Goal: Transaction & Acquisition: Purchase product/service

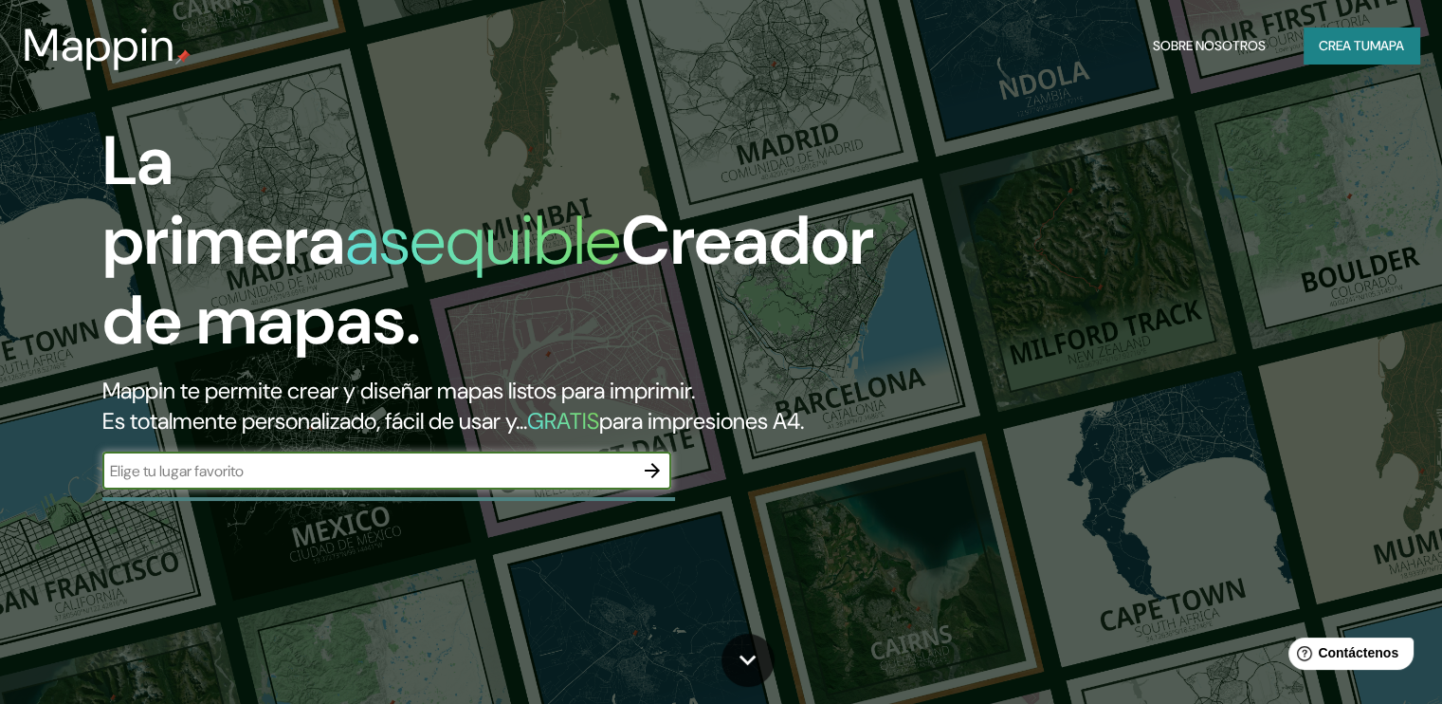
click at [436, 482] on input "text" at bounding box center [367, 471] width 531 height 22
click at [314, 482] on input "text" at bounding box center [367, 471] width 531 height 22
paste input "Zona Urbana Rio Tijuana, 22010 [GEOGRAPHIC_DATA], B.C."
type input "Zona Urbana Rio Tijuana, 22010 [GEOGRAPHIC_DATA], B.C."
click at [649, 482] on icon "button" at bounding box center [652, 470] width 23 height 23
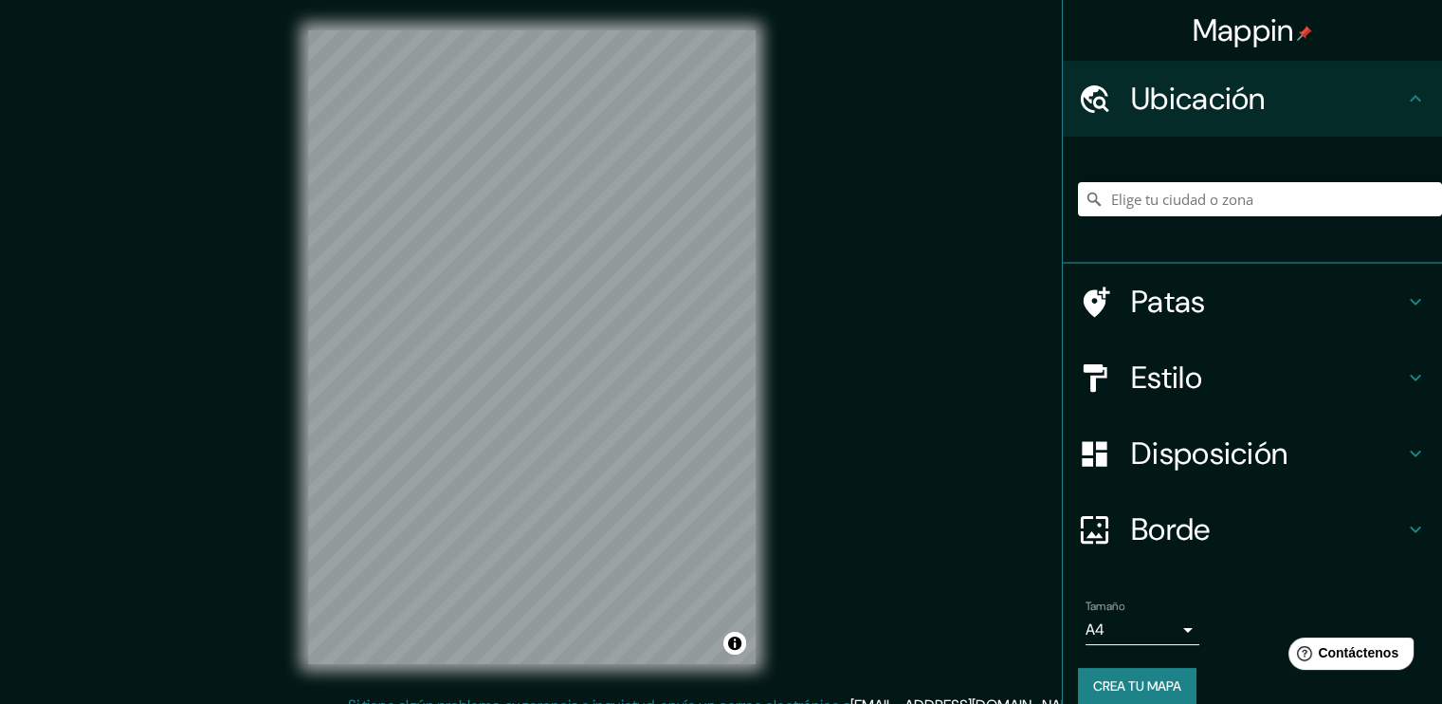
click at [1172, 299] on font "Patas" at bounding box center [1168, 302] width 75 height 40
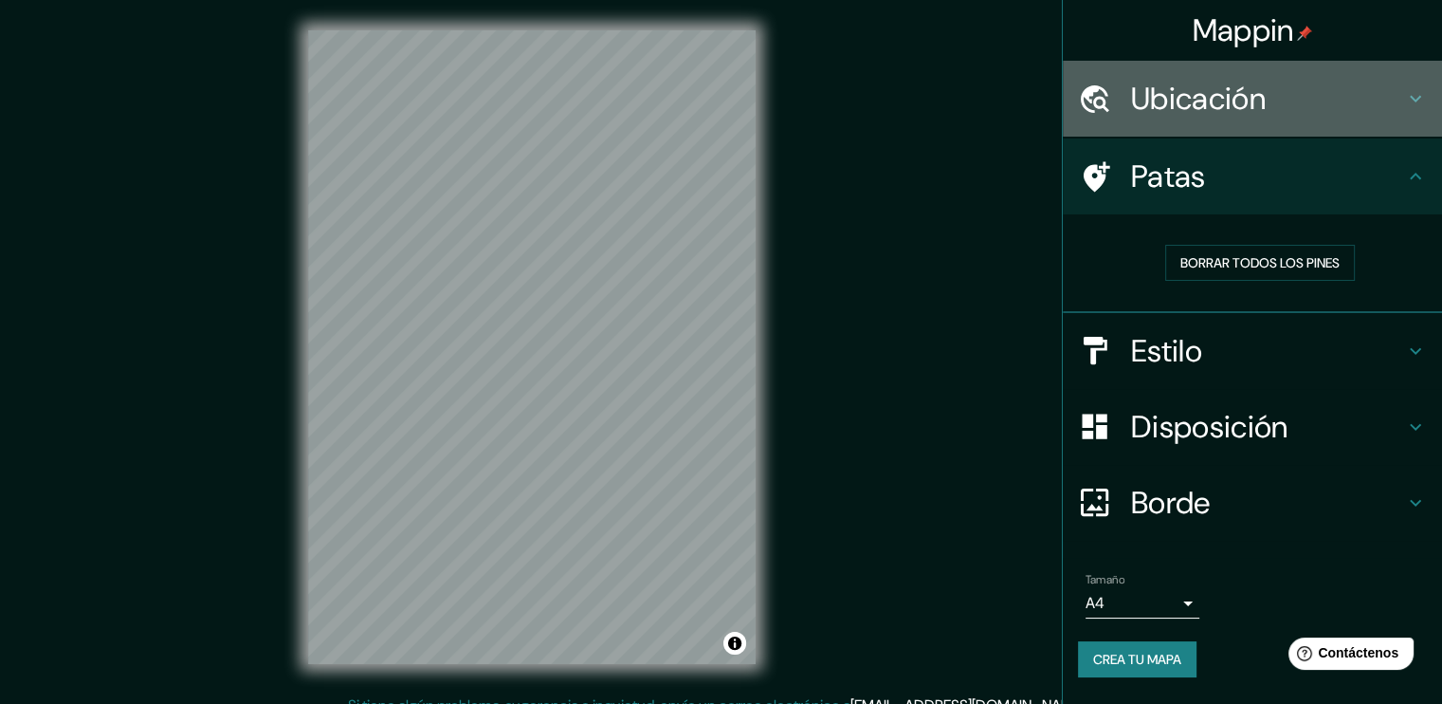
click at [1221, 116] on font "Ubicación" at bounding box center [1198, 99] width 135 height 40
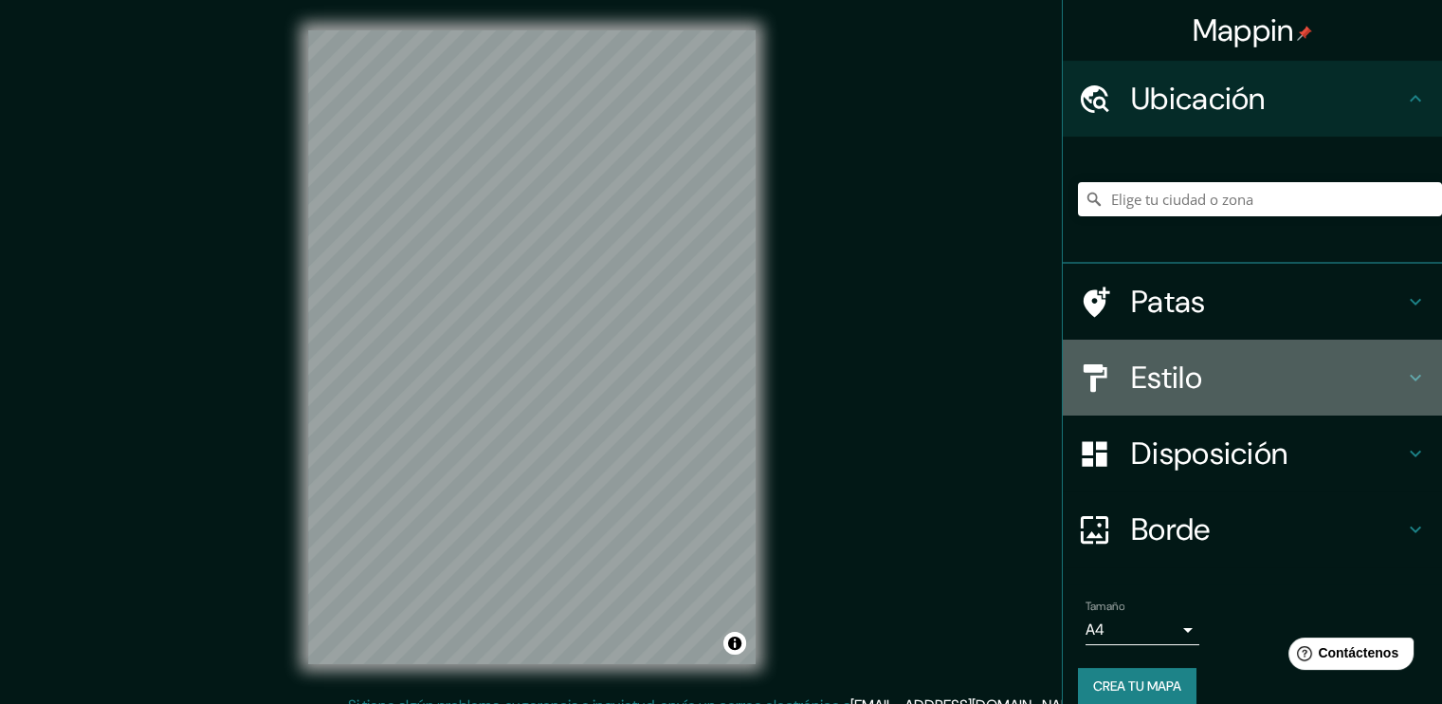
click at [1205, 368] on h4 "Estilo" at bounding box center [1267, 377] width 273 height 38
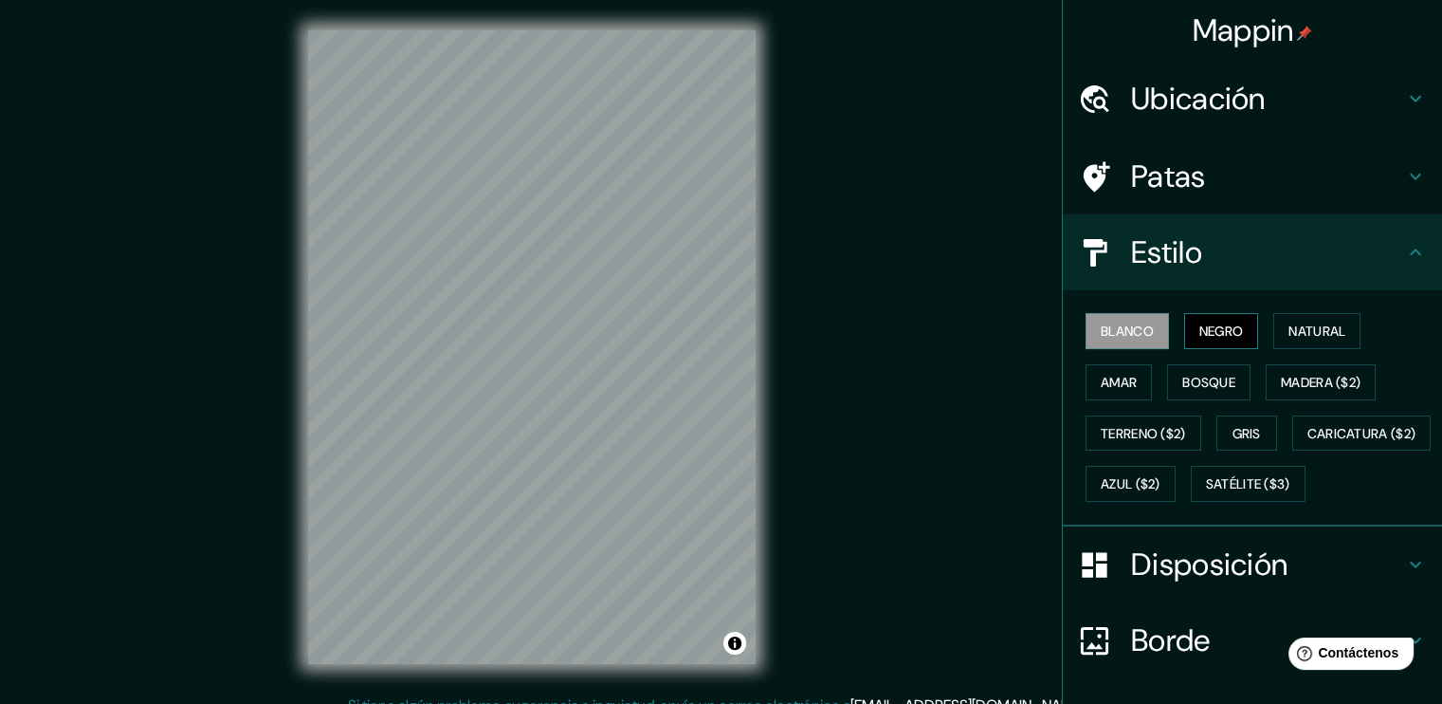
click at [1199, 326] on font "Negro" at bounding box center [1221, 330] width 45 height 17
click at [1289, 333] on font "Natural" at bounding box center [1317, 330] width 57 height 17
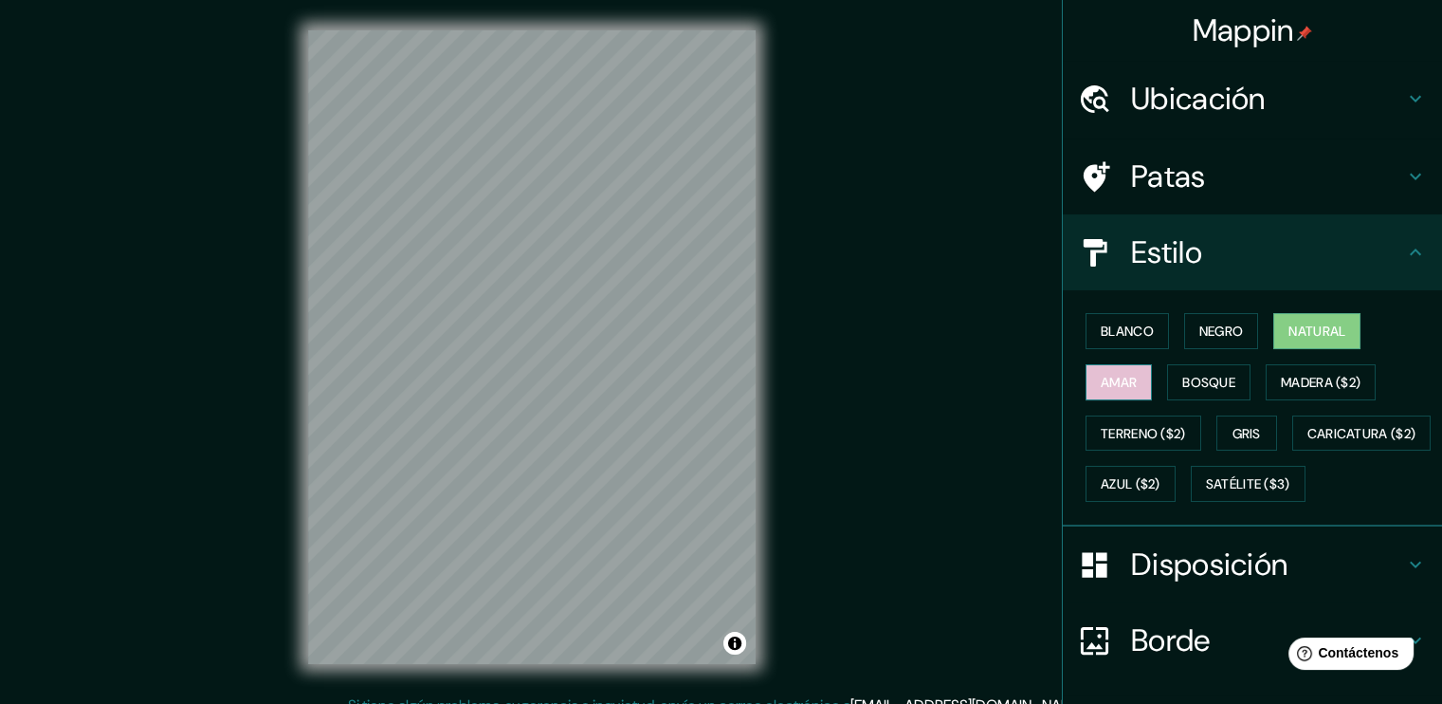
click at [1122, 383] on font "Amar" at bounding box center [1119, 382] width 36 height 17
click at [1194, 375] on font "Bosque" at bounding box center [1208, 382] width 53 height 17
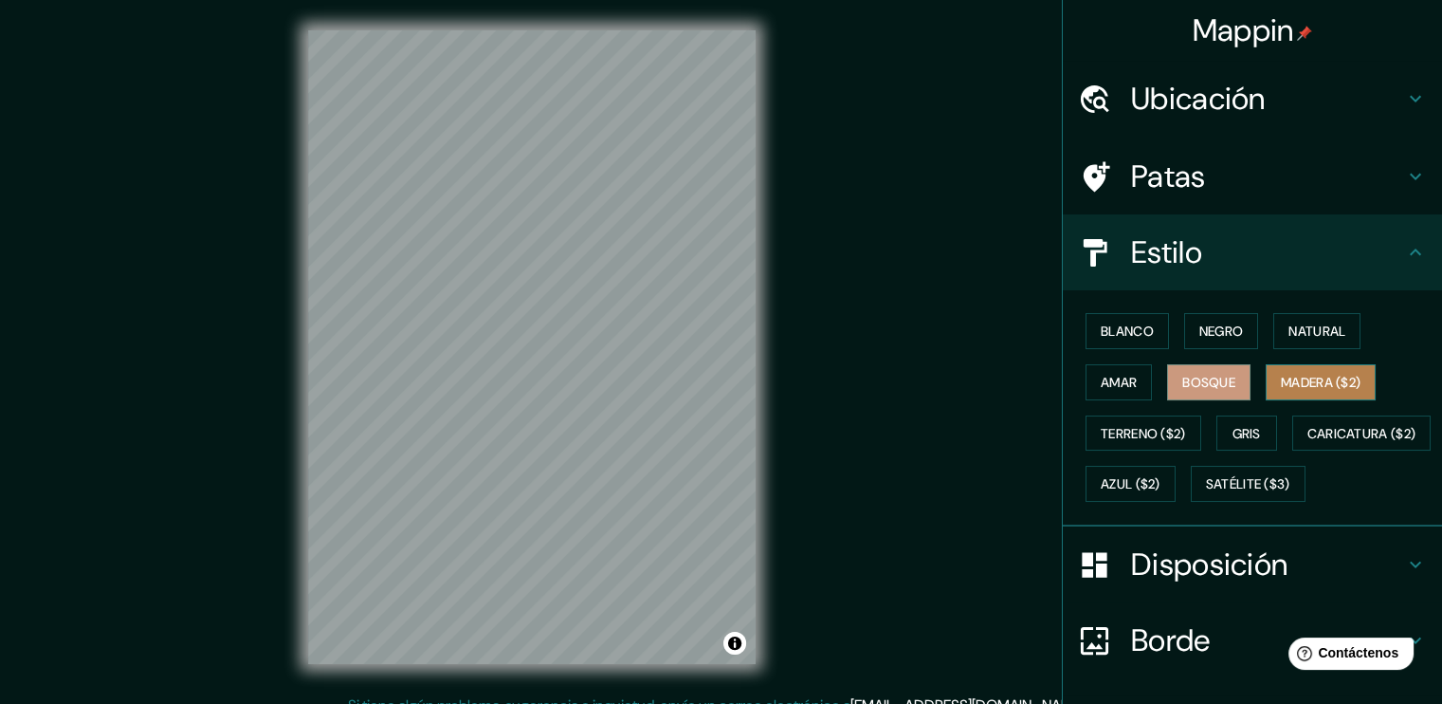
click at [1292, 376] on font "Madera ($2)" at bounding box center [1321, 382] width 80 height 17
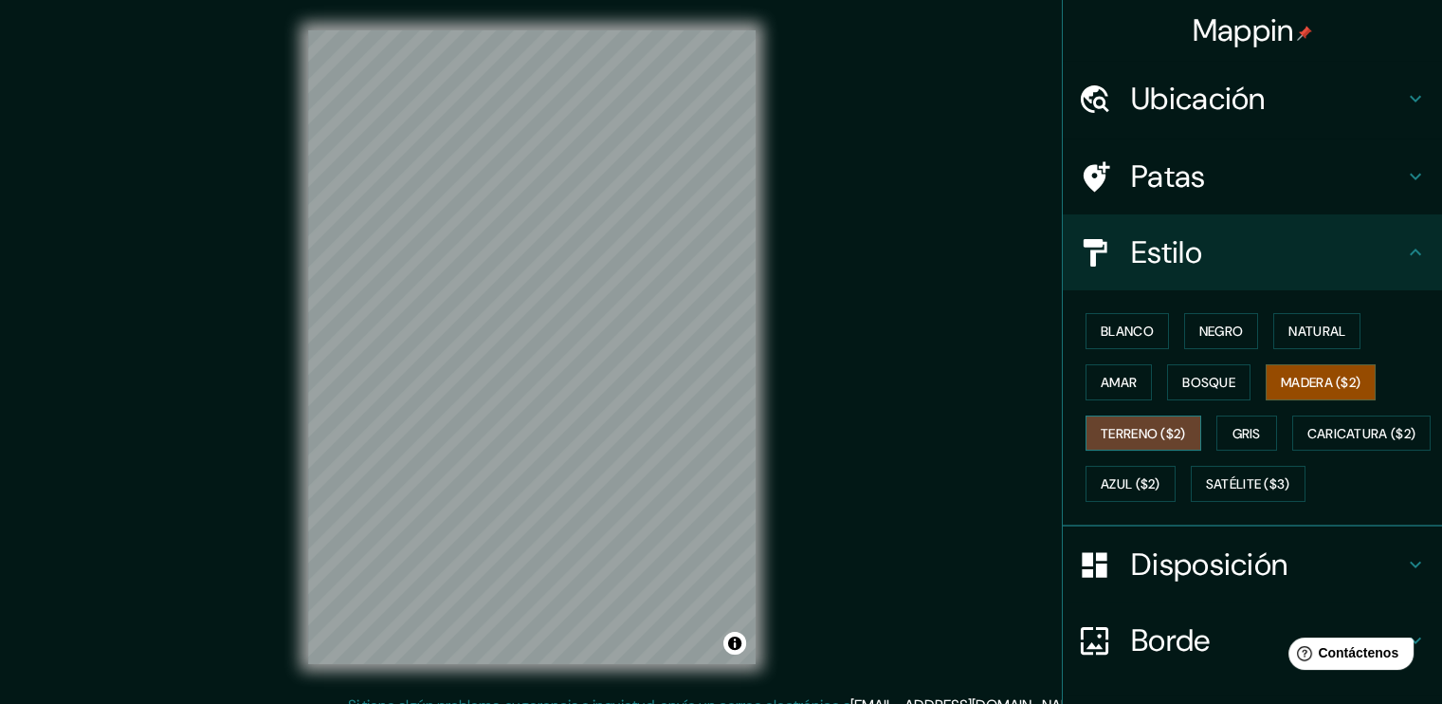
click at [1117, 430] on font "Terreno ($2)" at bounding box center [1143, 433] width 85 height 17
click at [1238, 425] on font "Gris" at bounding box center [1247, 433] width 28 height 17
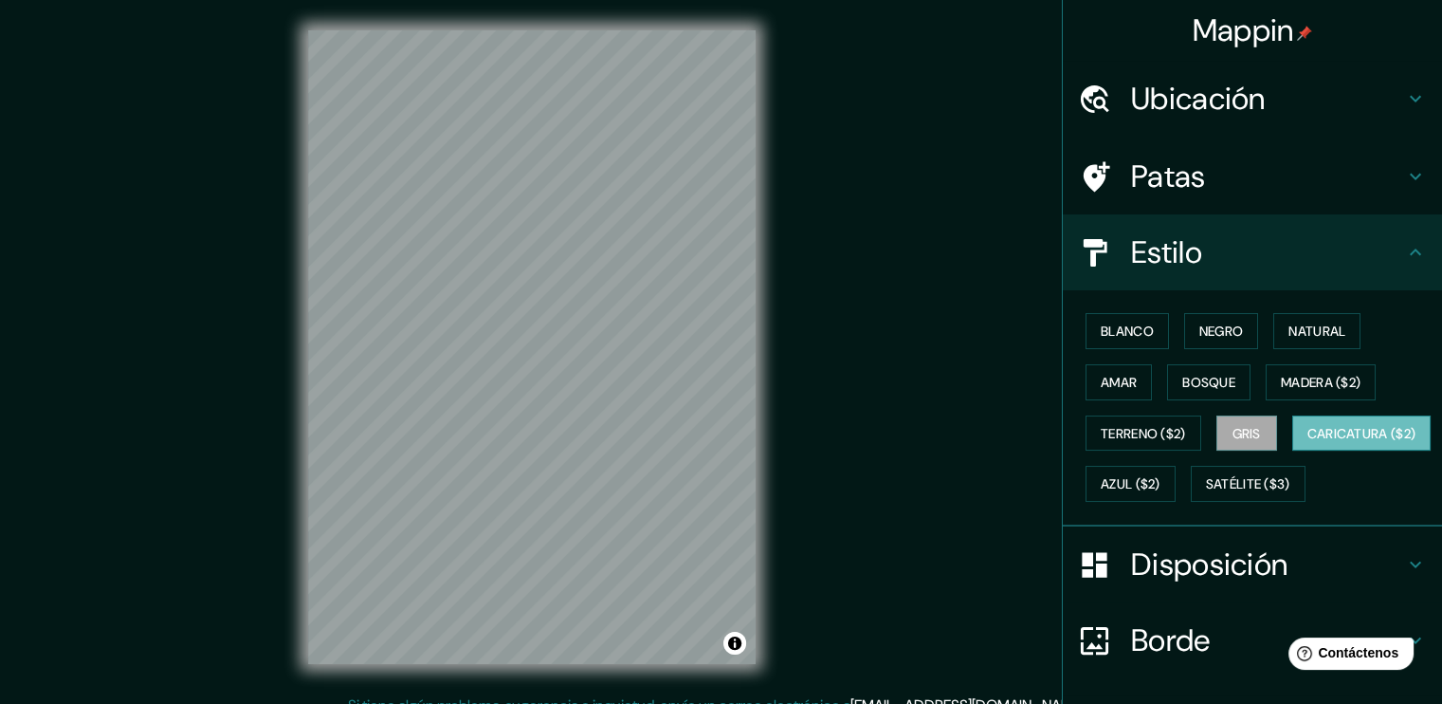
click at [1307, 442] on font "Caricatura ($2)" at bounding box center [1361, 433] width 109 height 17
click at [1161, 476] on font "Azul ($2)" at bounding box center [1131, 484] width 60 height 17
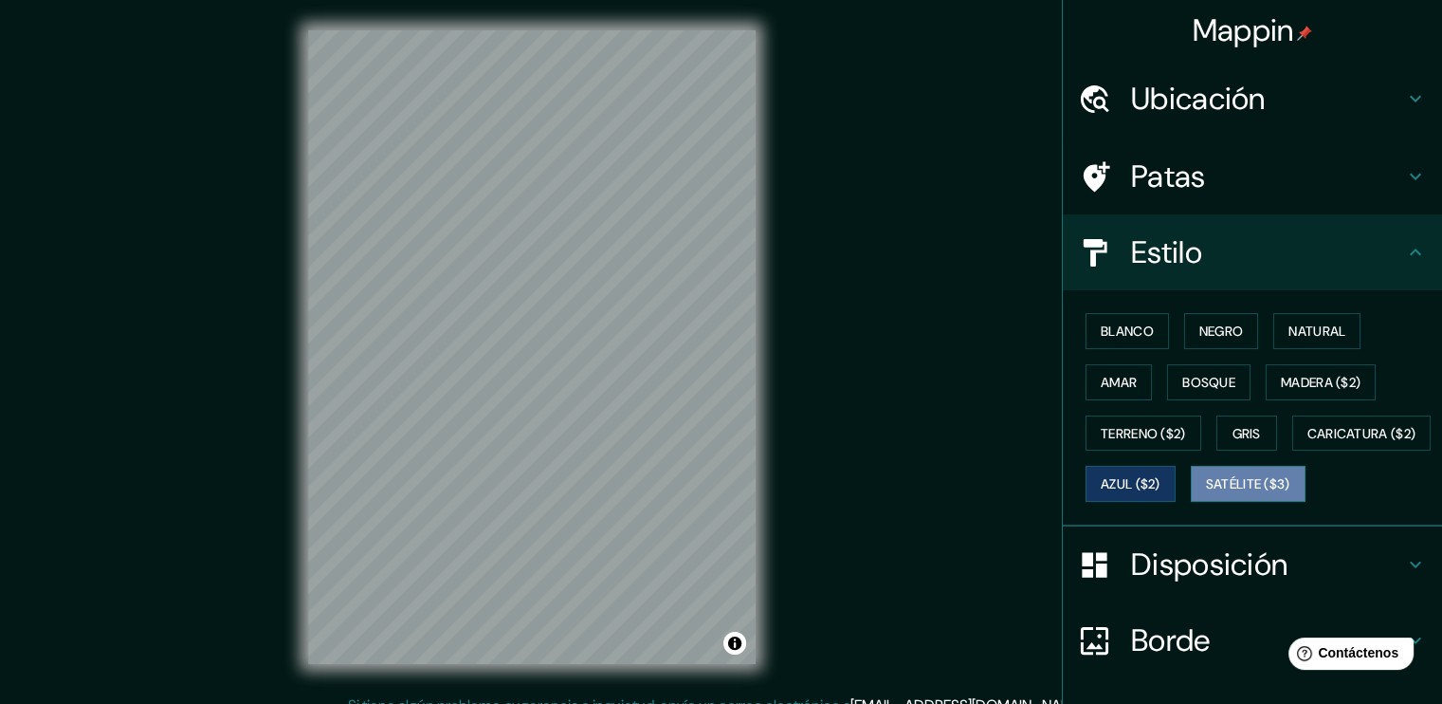
click at [1206, 493] on font "Satélite ($3)" at bounding box center [1248, 484] width 84 height 17
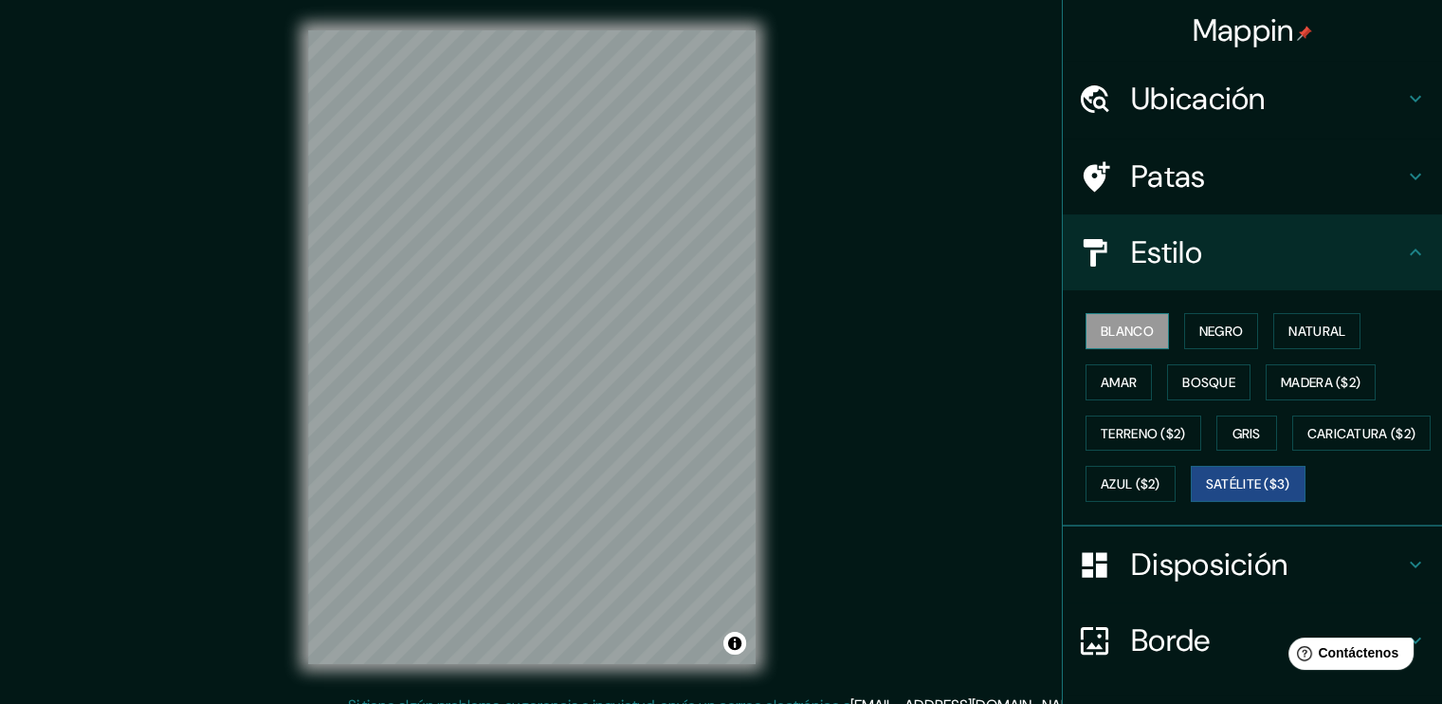
click at [1141, 333] on font "Blanco" at bounding box center [1127, 330] width 53 height 17
click at [1334, 322] on font "Natural" at bounding box center [1317, 330] width 57 height 17
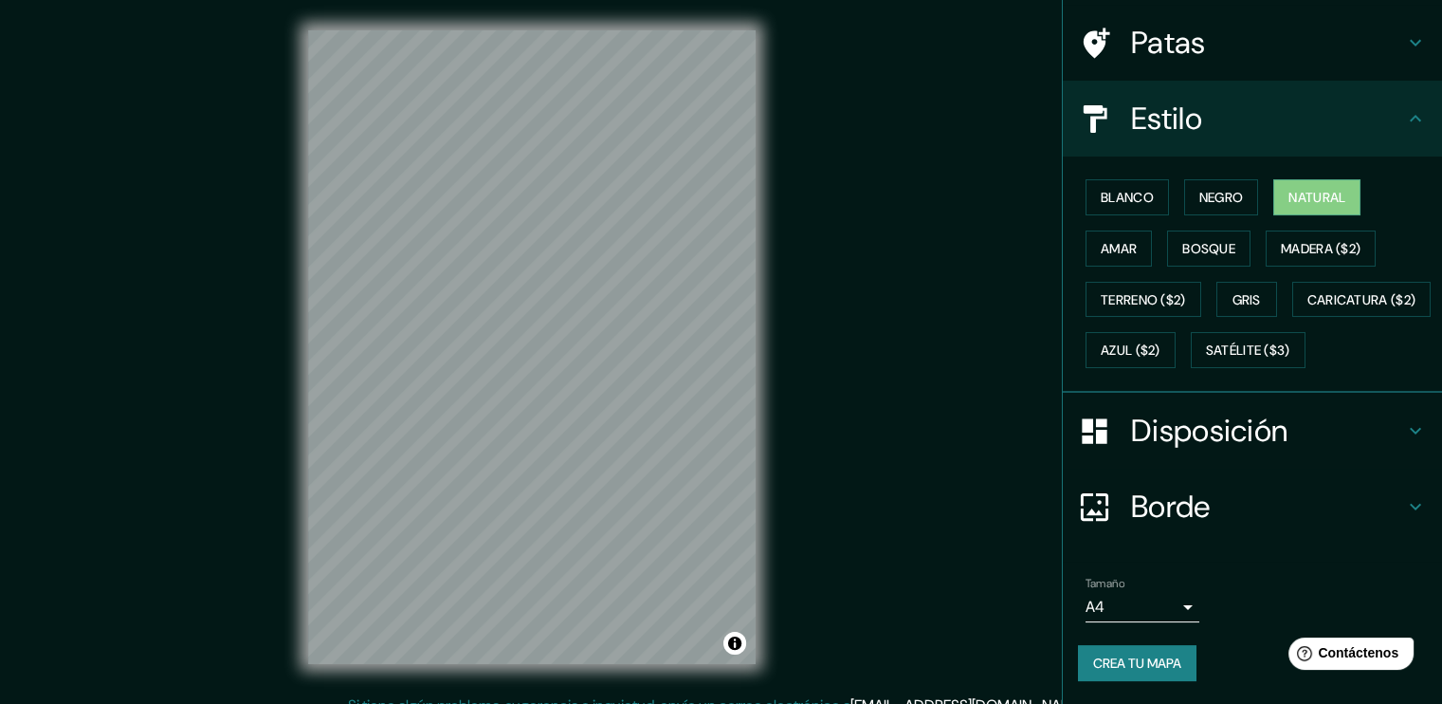
click at [1267, 445] on font "Disposición" at bounding box center [1209, 431] width 156 height 40
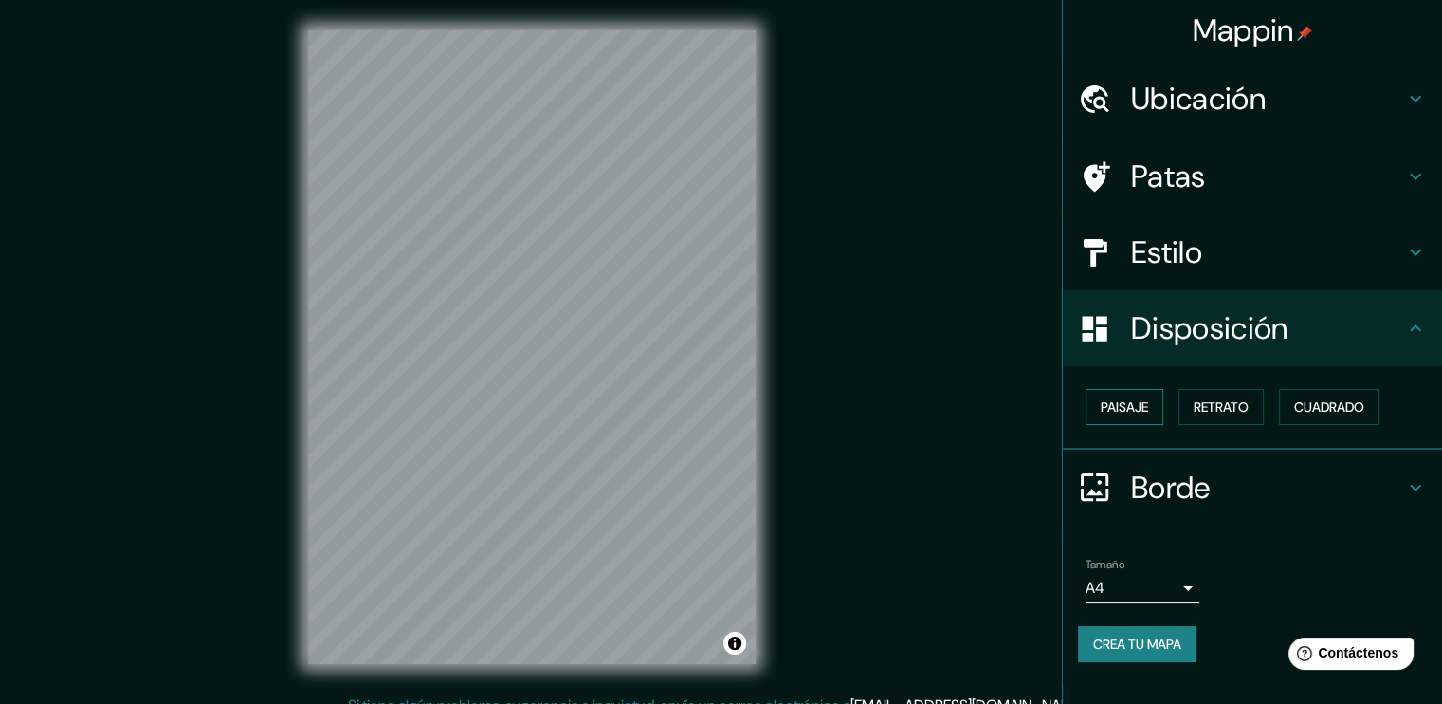
click at [1116, 404] on font "Paisaje" at bounding box center [1124, 406] width 47 height 17
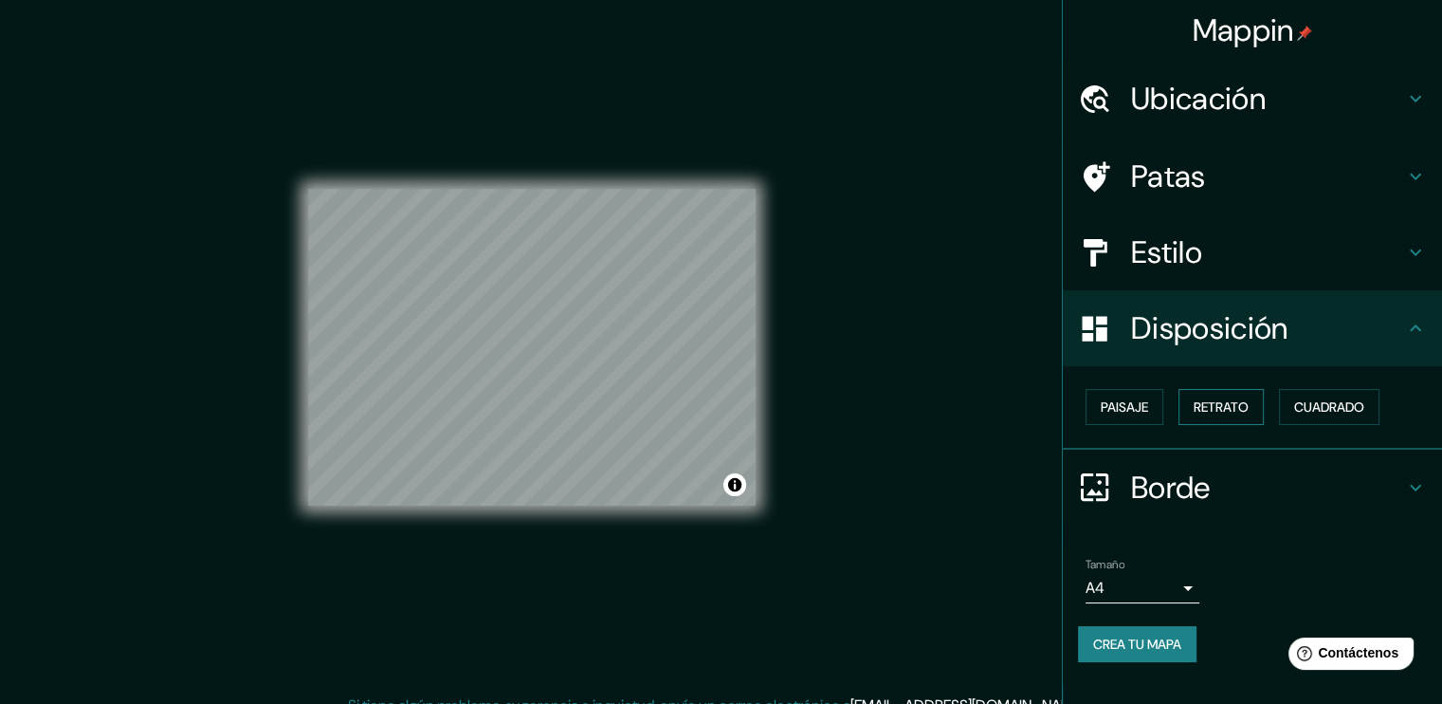
click at [1228, 405] on font "Retrato" at bounding box center [1221, 406] width 55 height 17
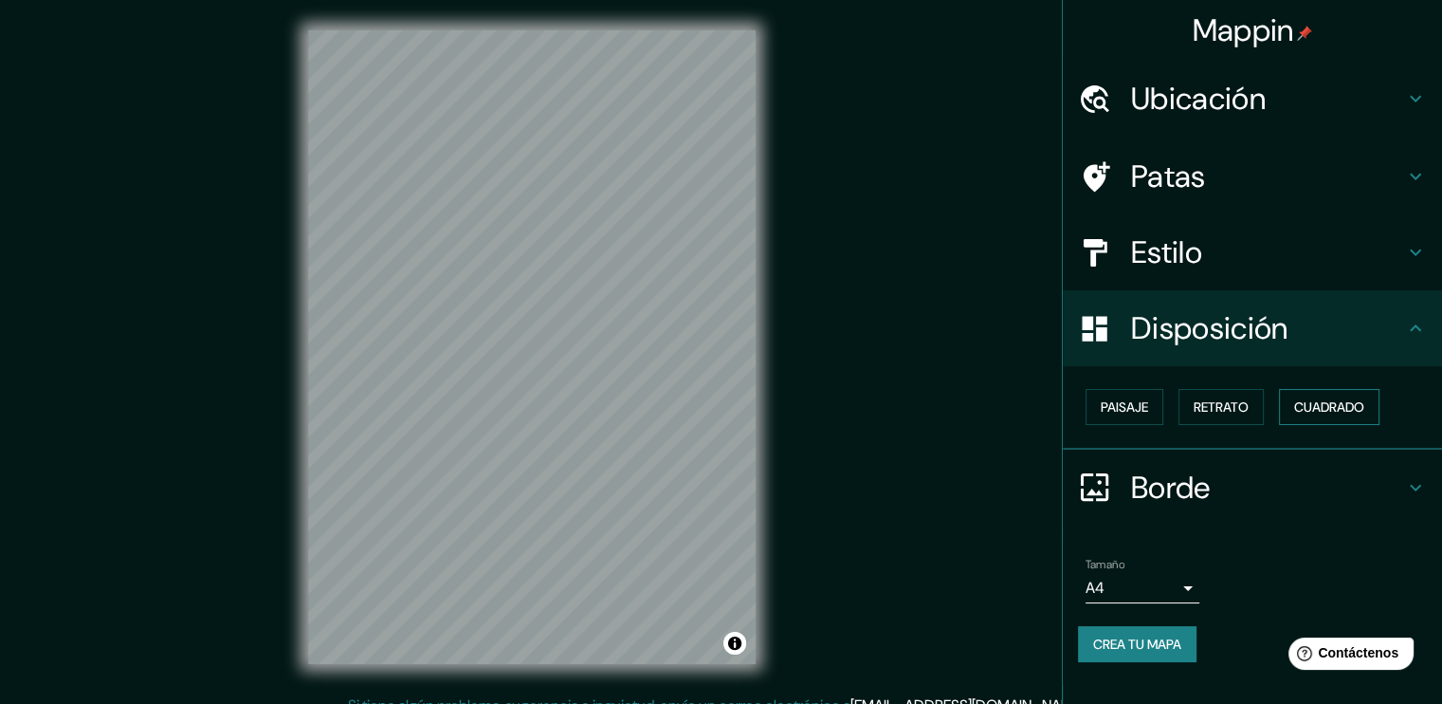
click at [1327, 413] on font "Cuadrado" at bounding box center [1329, 406] width 70 height 17
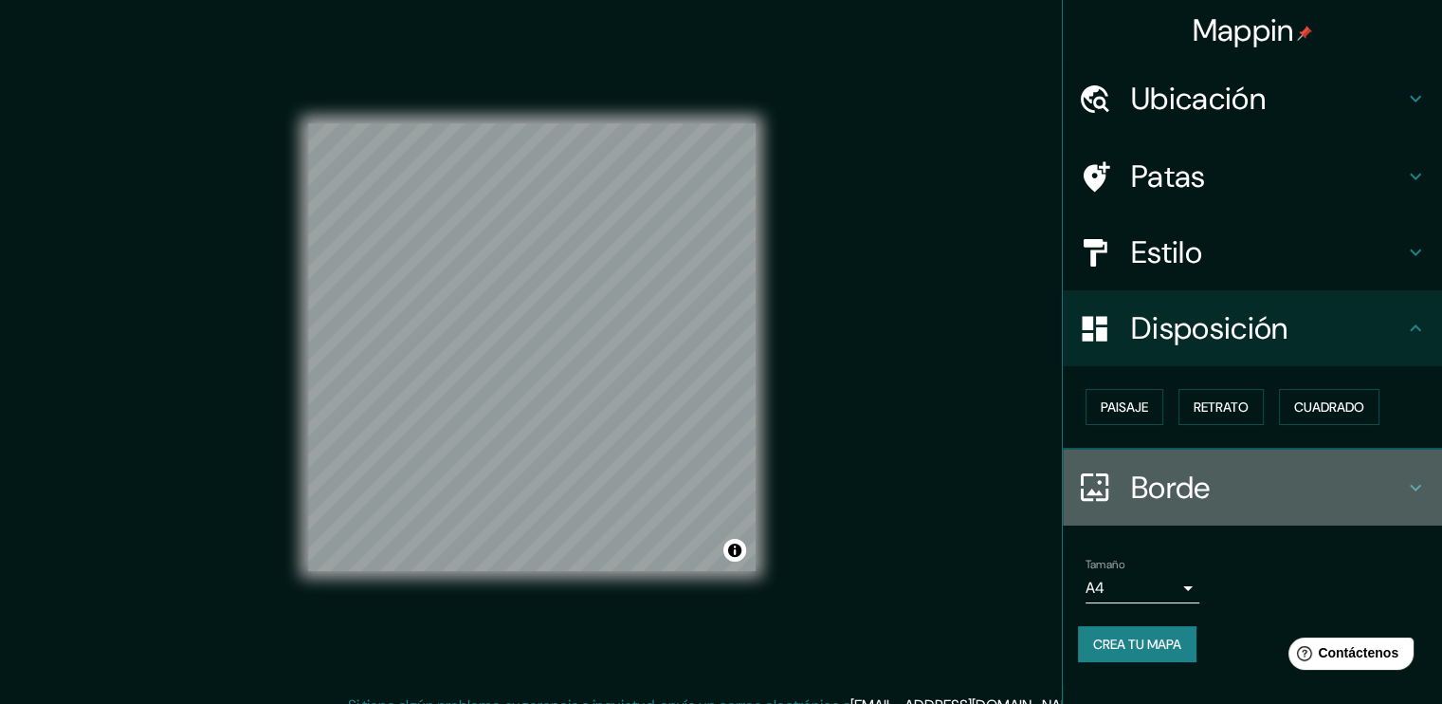
click at [1176, 481] on font "Borde" at bounding box center [1171, 487] width 80 height 40
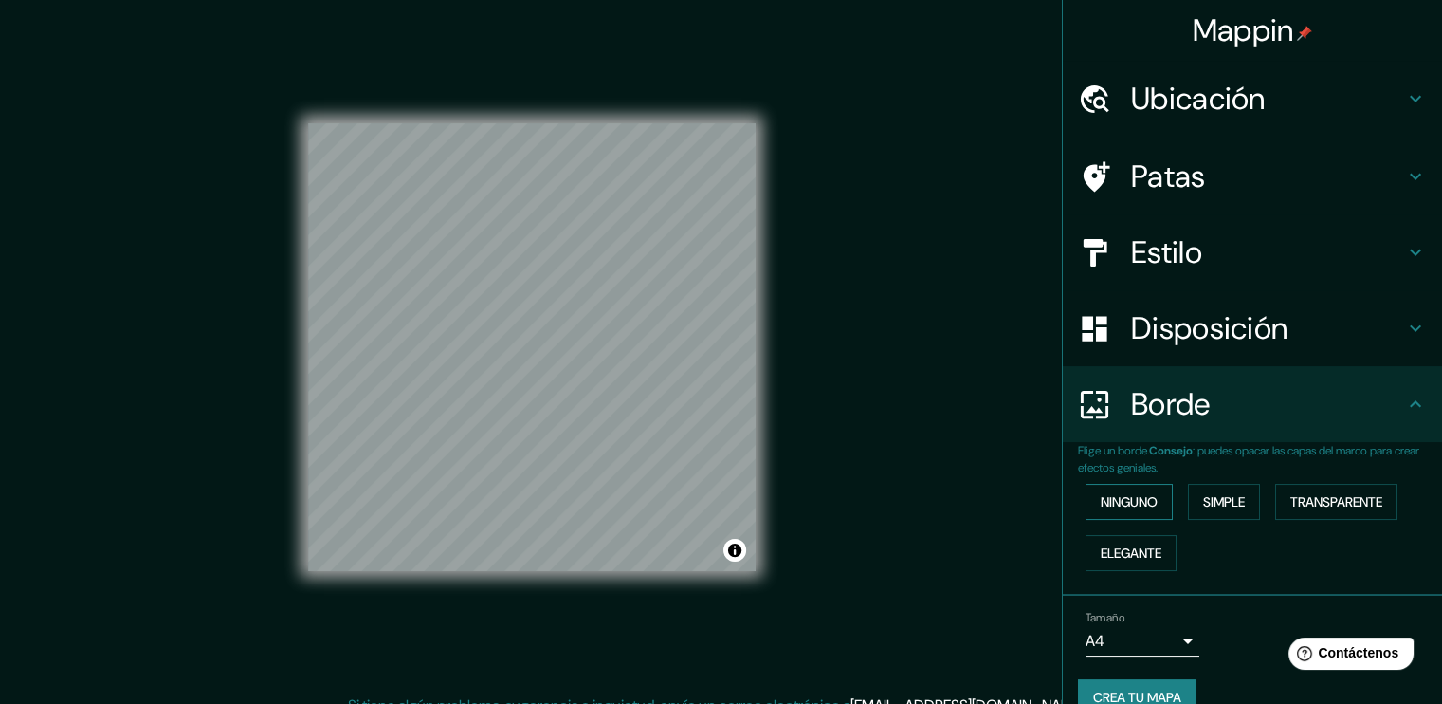
click at [1126, 503] on font "Ninguno" at bounding box center [1129, 501] width 57 height 17
click at [1210, 500] on font "Simple" at bounding box center [1224, 501] width 42 height 17
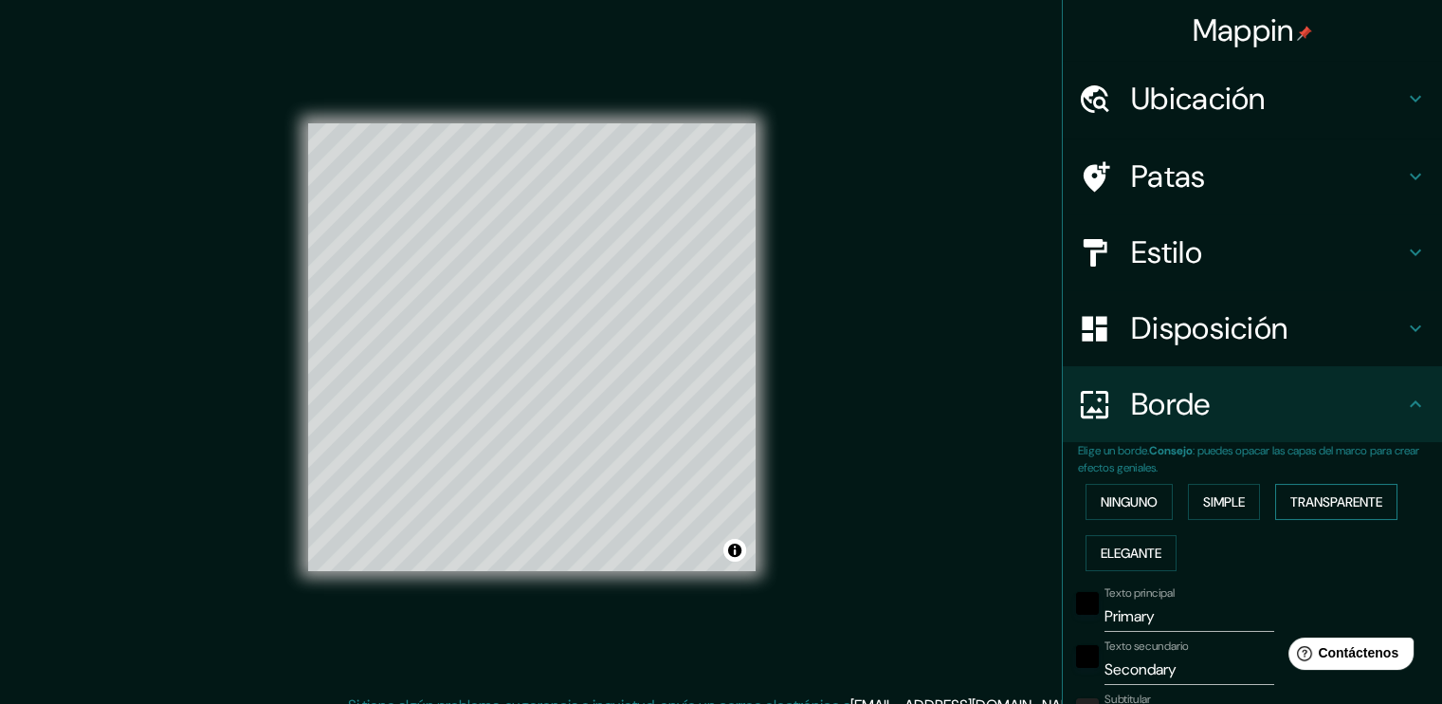
click at [1319, 503] on font "Transparente" at bounding box center [1336, 501] width 92 height 17
click at [1125, 552] on font "Elegante" at bounding box center [1131, 552] width 61 height 17
click at [1118, 506] on font "Ninguno" at bounding box center [1129, 501] width 57 height 17
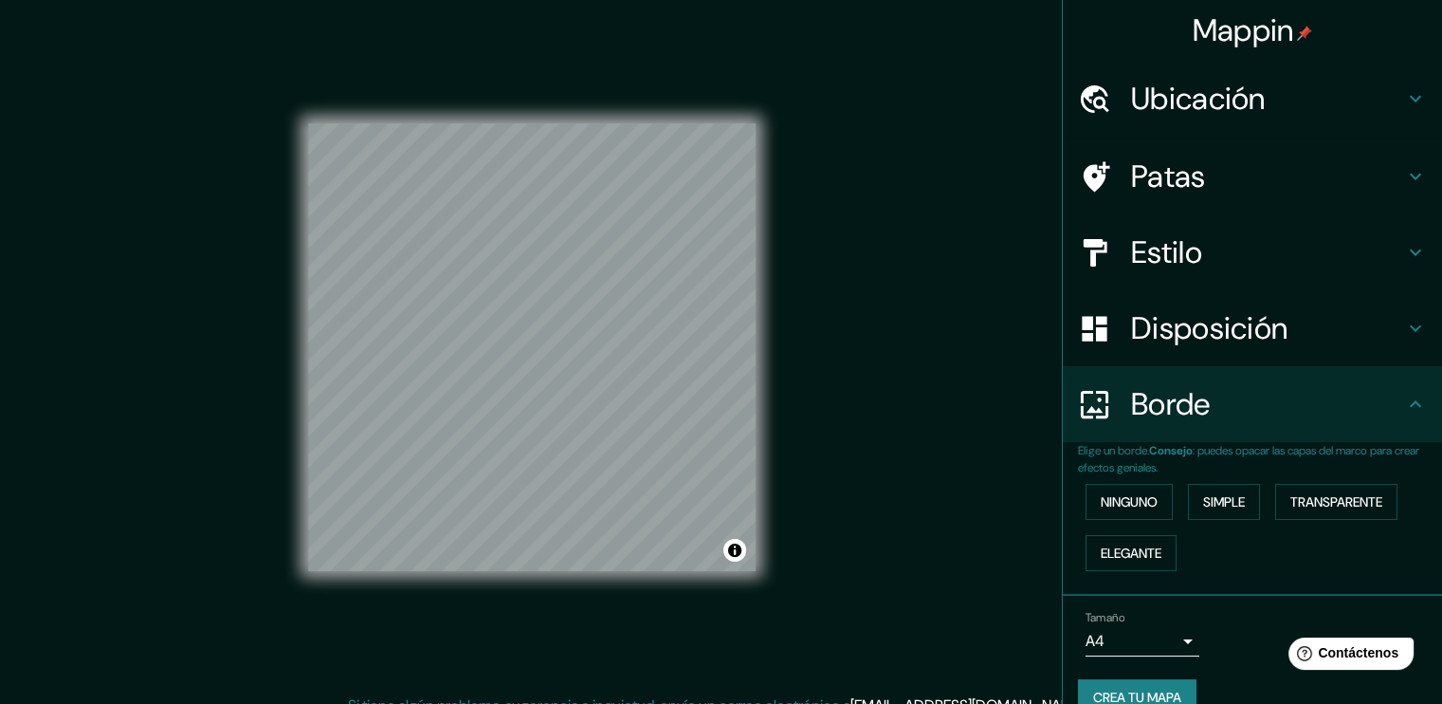
click at [1238, 192] on h4 "Patas" at bounding box center [1267, 176] width 273 height 38
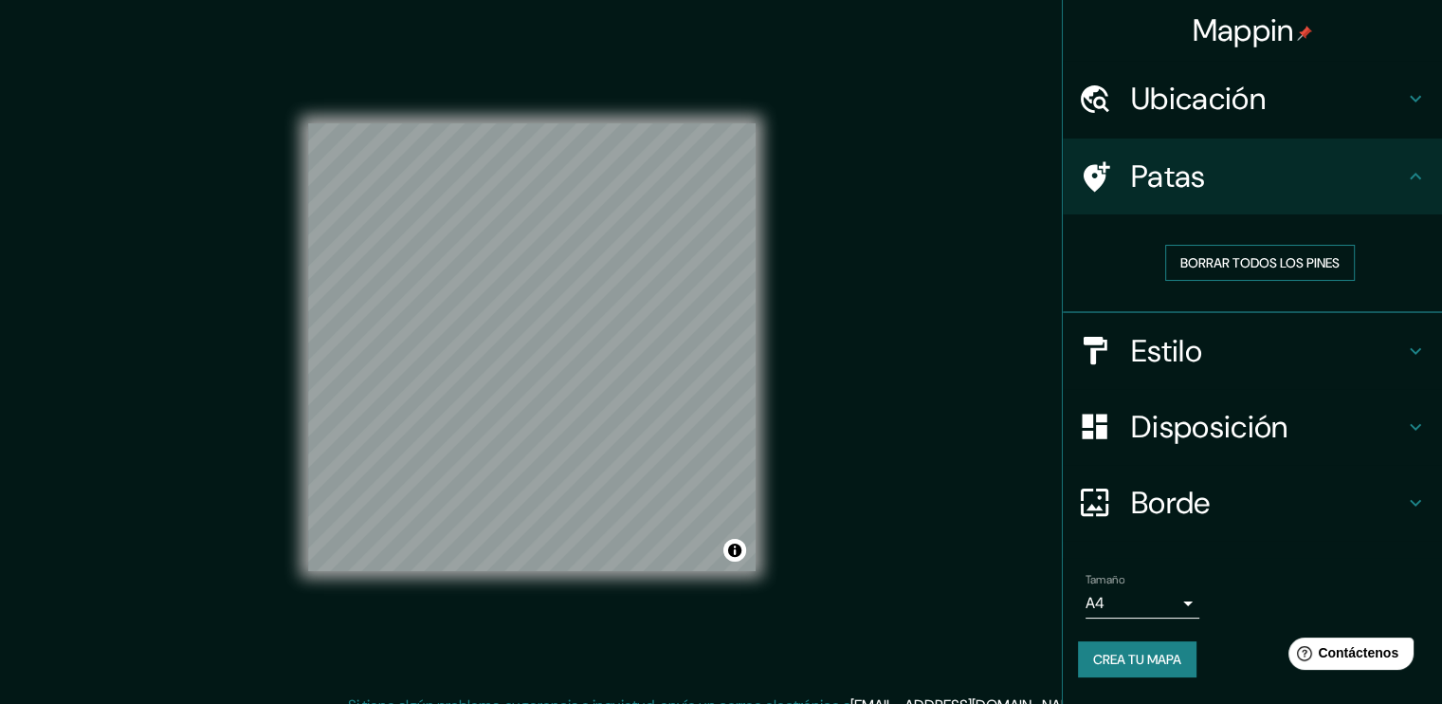
click at [1234, 265] on font "Borrar todos los pines" at bounding box center [1259, 262] width 159 height 17
click at [1219, 340] on h4 "Estilo" at bounding box center [1267, 351] width 273 height 38
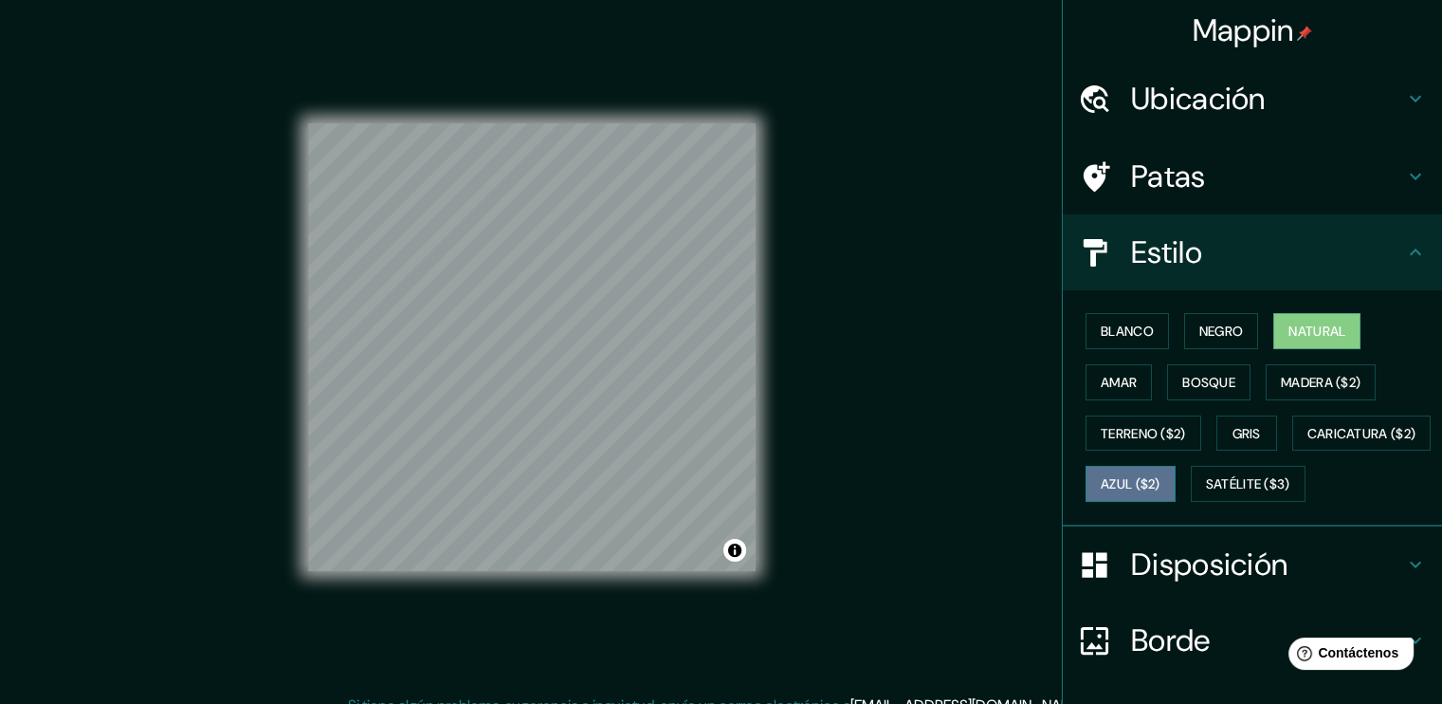
click at [1176, 493] on button "Azul ($2)" at bounding box center [1131, 484] width 90 height 36
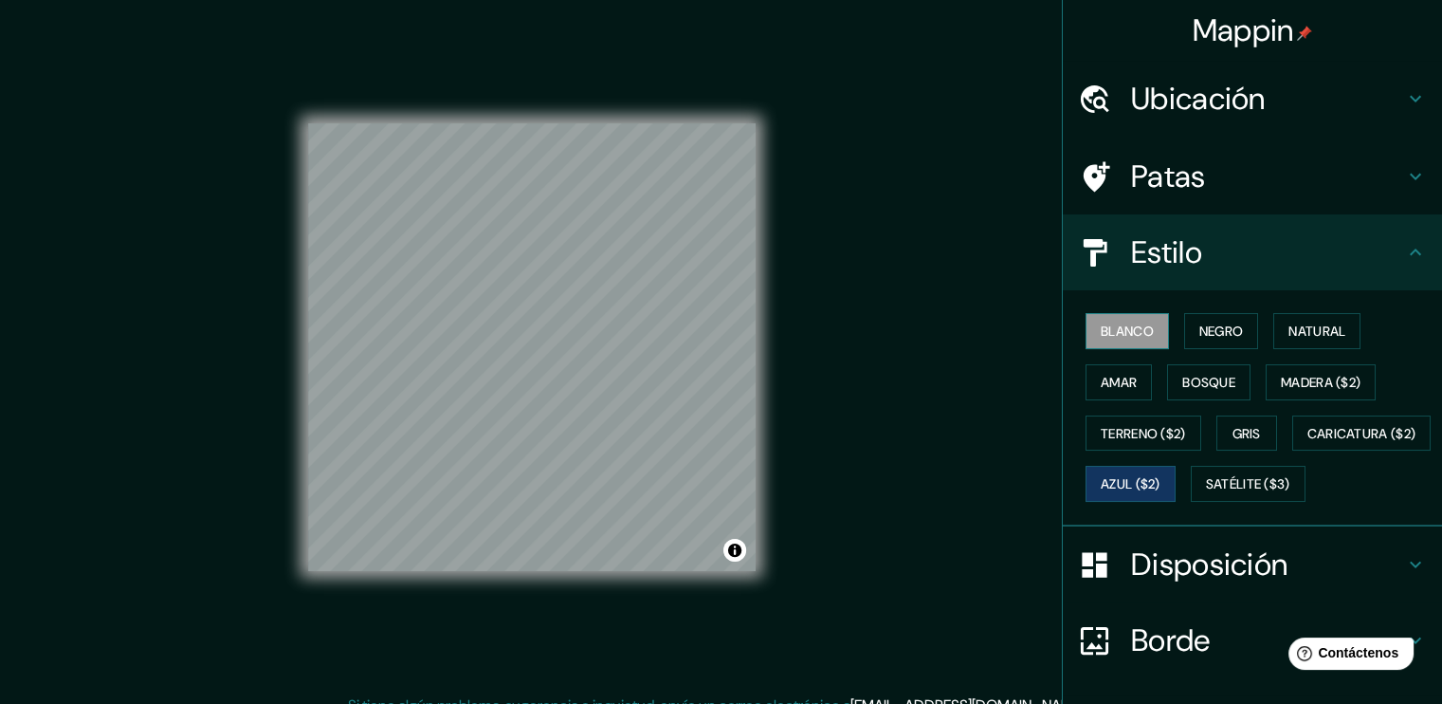
click at [1119, 329] on font "Blanco" at bounding box center [1127, 330] width 53 height 17
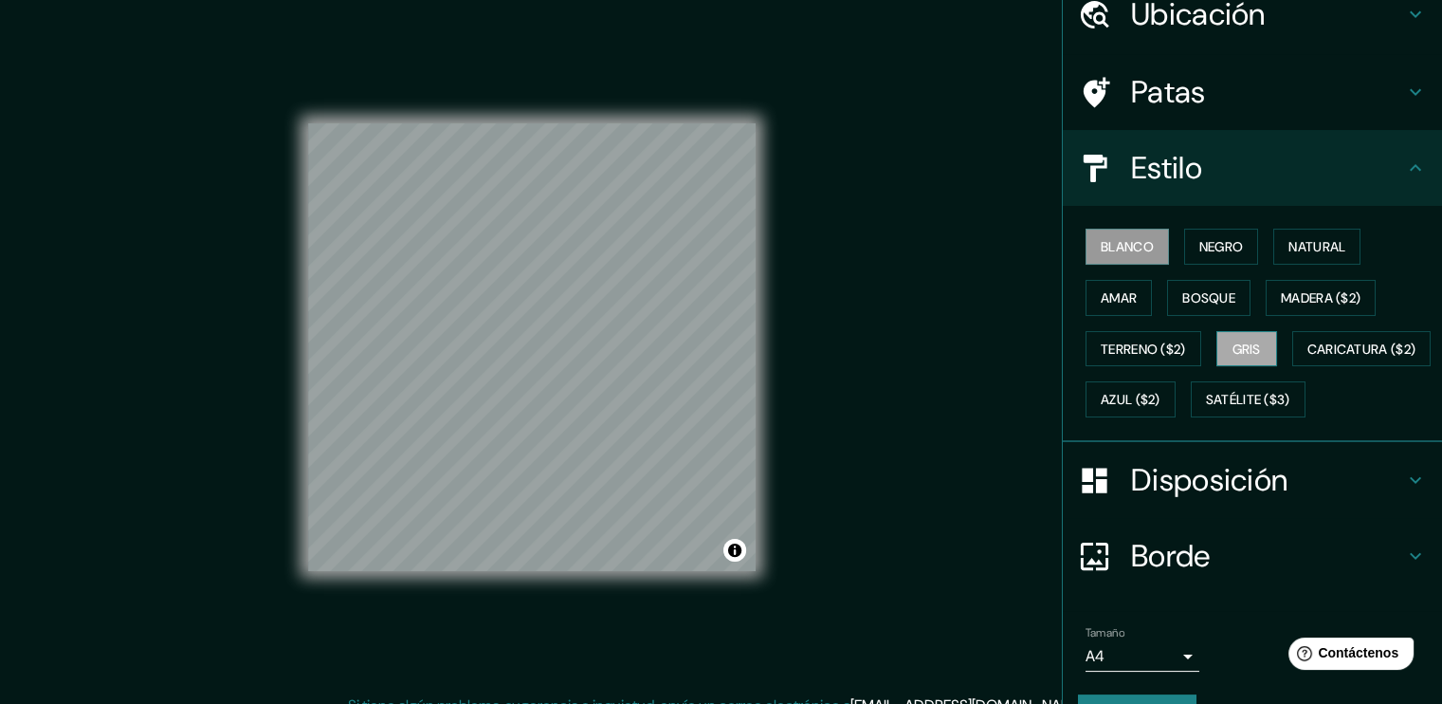
scroll to position [179, 0]
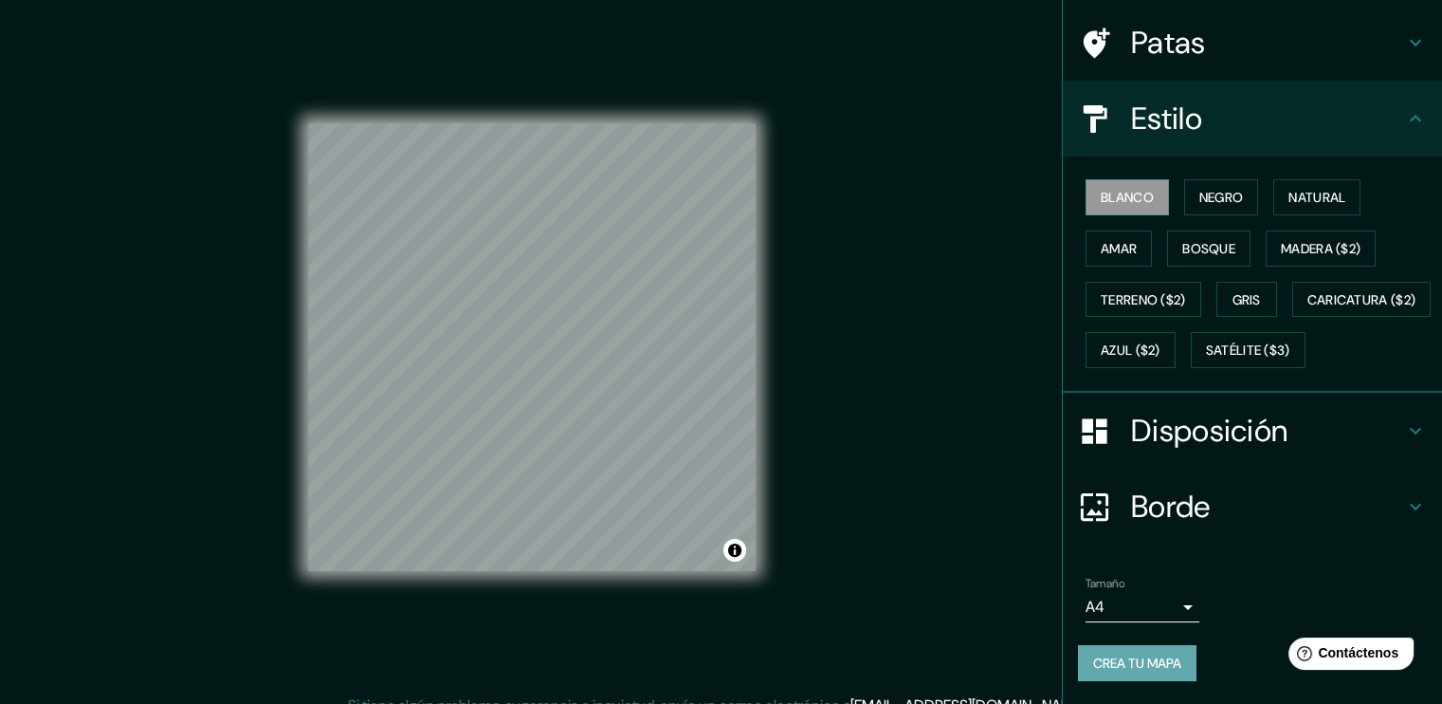
click at [1137, 667] on font "Crea tu mapa" at bounding box center [1137, 662] width 88 height 17
